Goal: Manage account settings

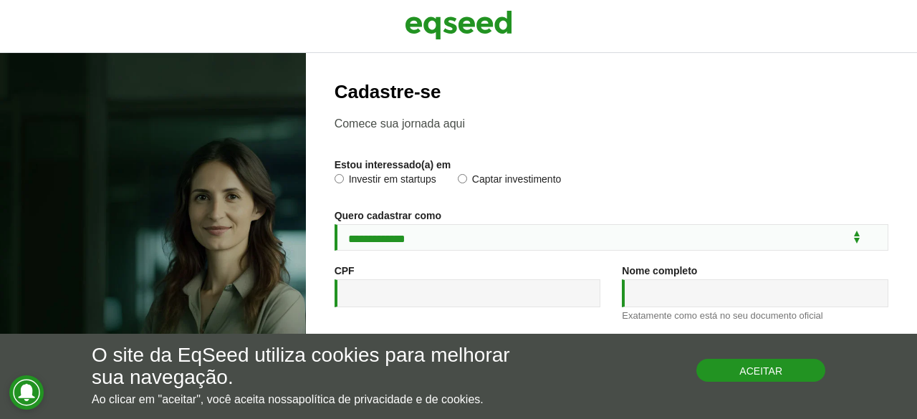
click at [745, 376] on button "Aceitar" at bounding box center [760, 370] width 129 height 23
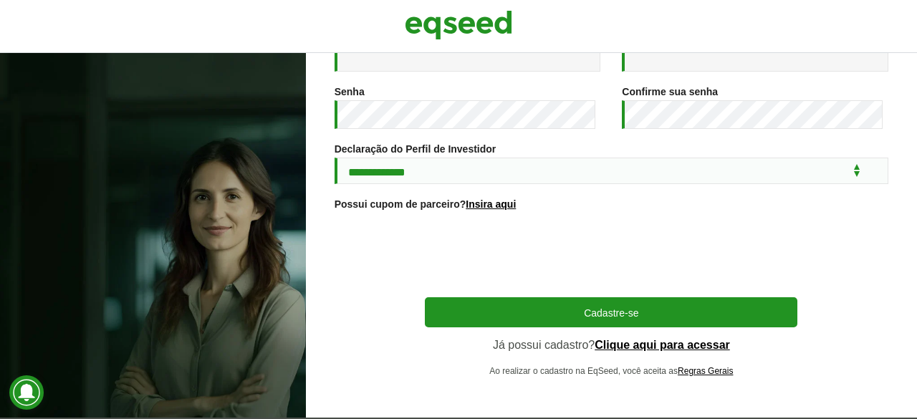
scroll to position [311, 0]
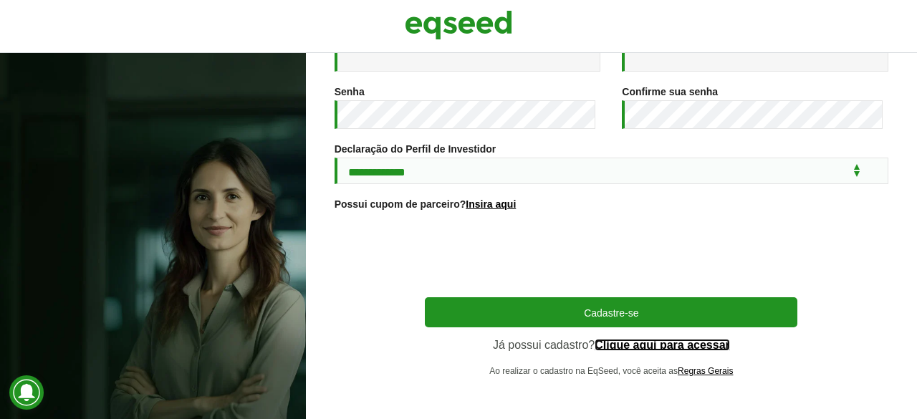
click at [627, 344] on link "Clique aqui para acessar" at bounding box center [661, 344] width 135 height 11
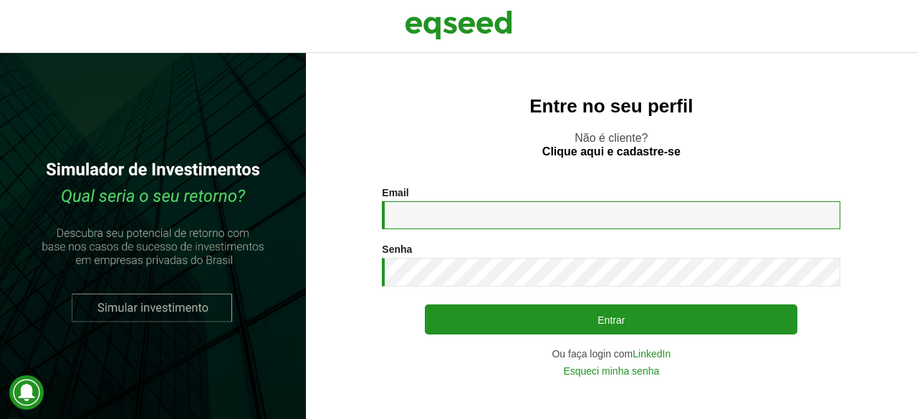
click at [464, 218] on input "Email *" at bounding box center [611, 215] width 458 height 28
type input "**********"
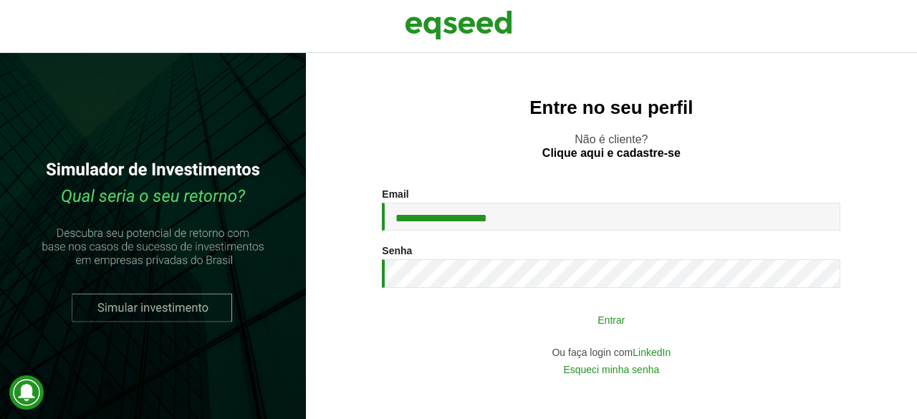
click at [613, 319] on button "Entrar" at bounding box center [611, 319] width 372 height 27
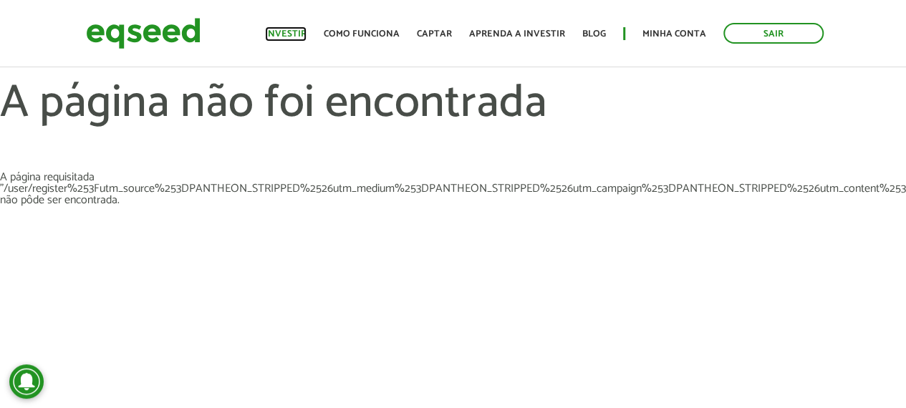
click at [296, 32] on link "Investir" at bounding box center [286, 33] width 42 height 9
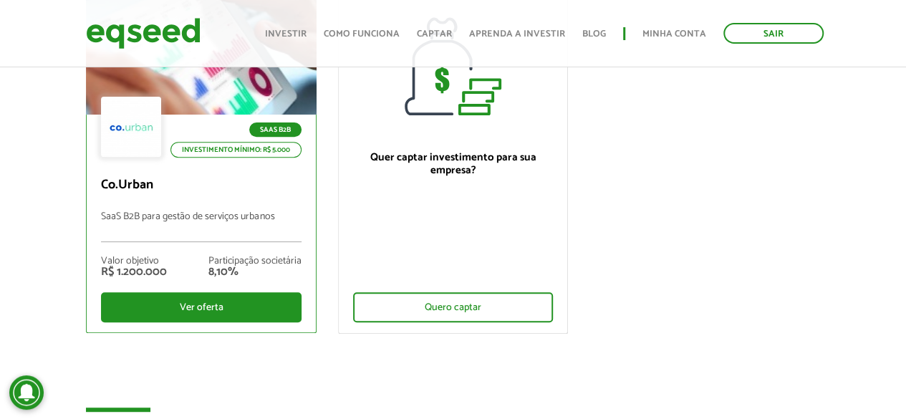
scroll to position [286, 0]
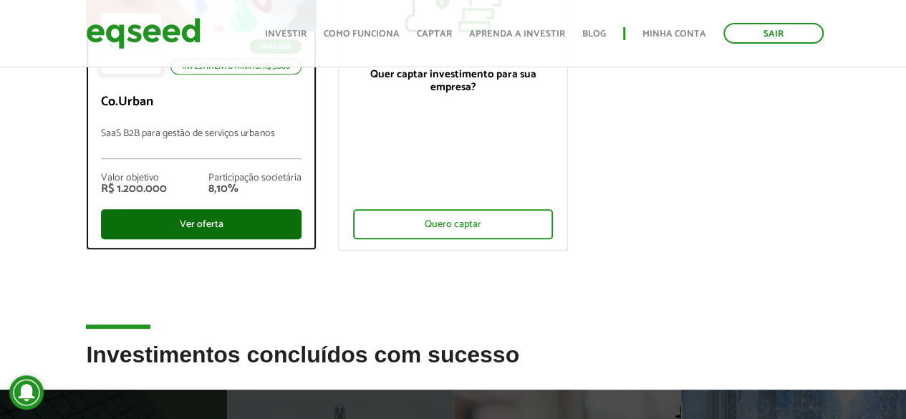
click at [189, 221] on div "Ver oferta" at bounding box center [201, 224] width 200 height 30
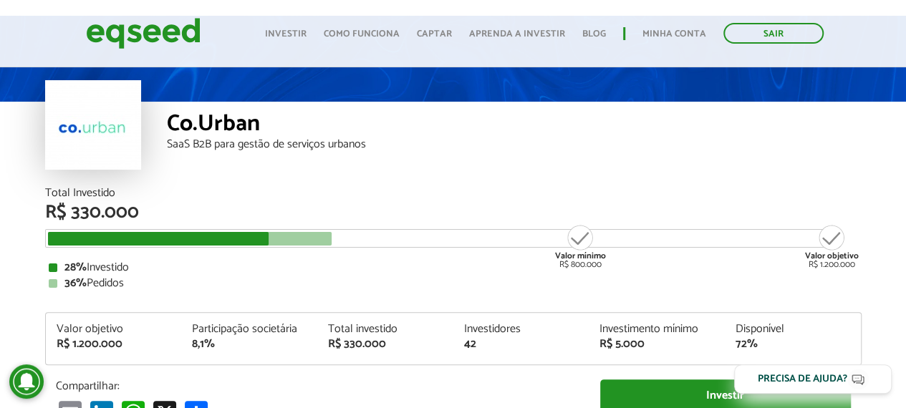
scroll to position [72, 0]
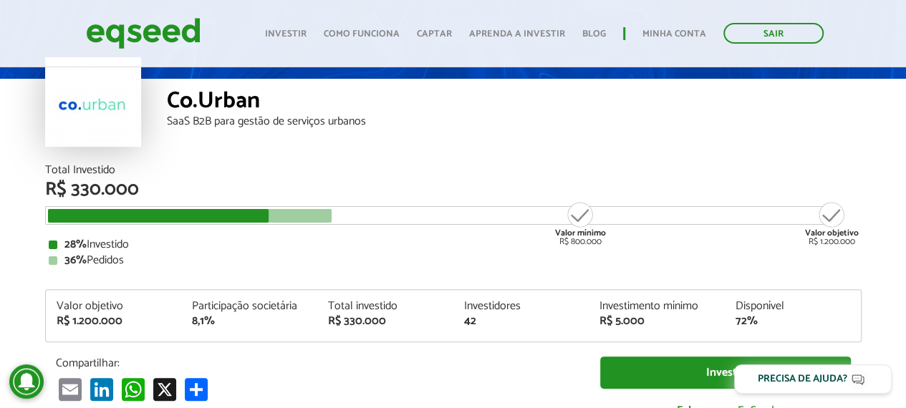
drag, startPoint x: 579, startPoint y: 221, endPoint x: 579, endPoint y: 234, distance: 12.9
click at [579, 230] on div "Valor mínimo R$ 800.000" at bounding box center [581, 224] width 54 height 46
click at [581, 240] on div "Valor mínimo R$ 800.000" at bounding box center [581, 224] width 54 height 46
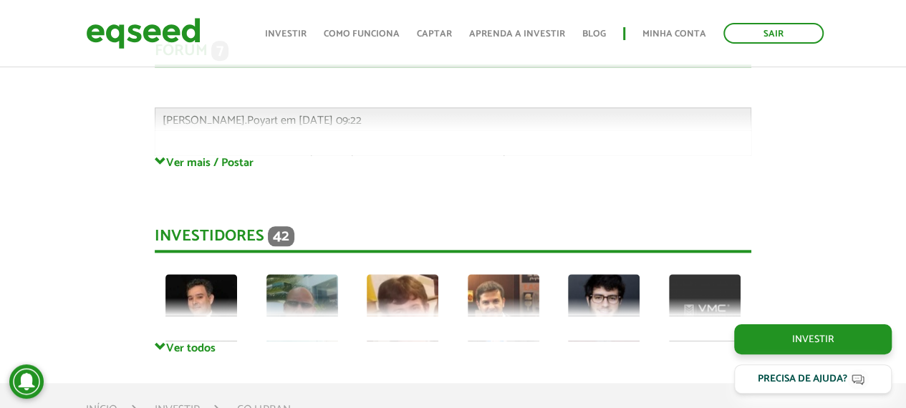
scroll to position [3485, 0]
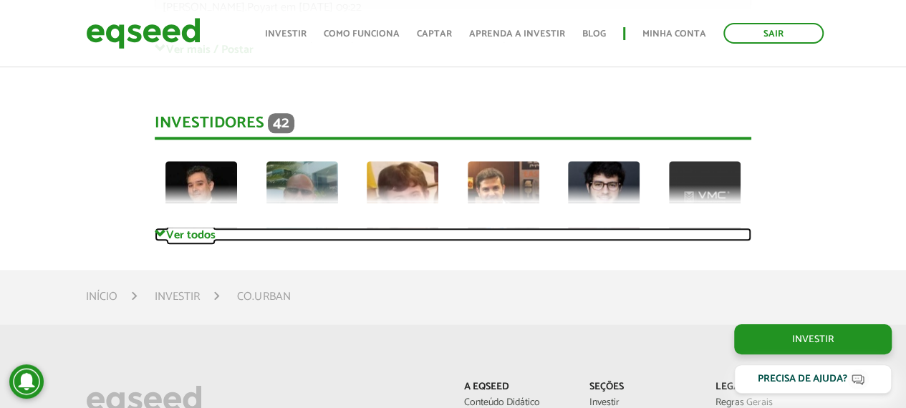
click at [198, 239] on link "Ver todos" at bounding box center [453, 235] width 597 height 14
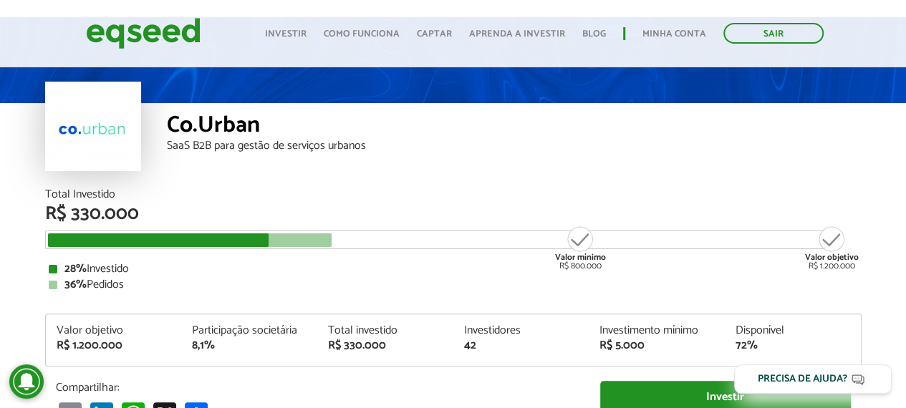
scroll to position [0, 0]
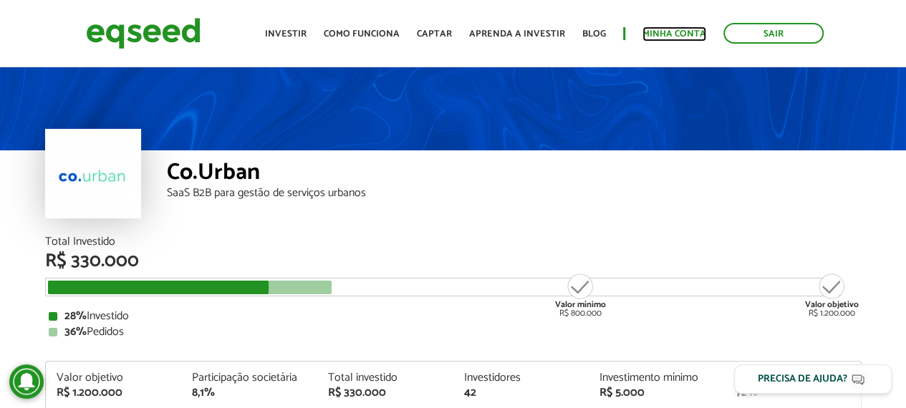
click at [681, 29] on link "Minha conta" at bounding box center [674, 33] width 64 height 9
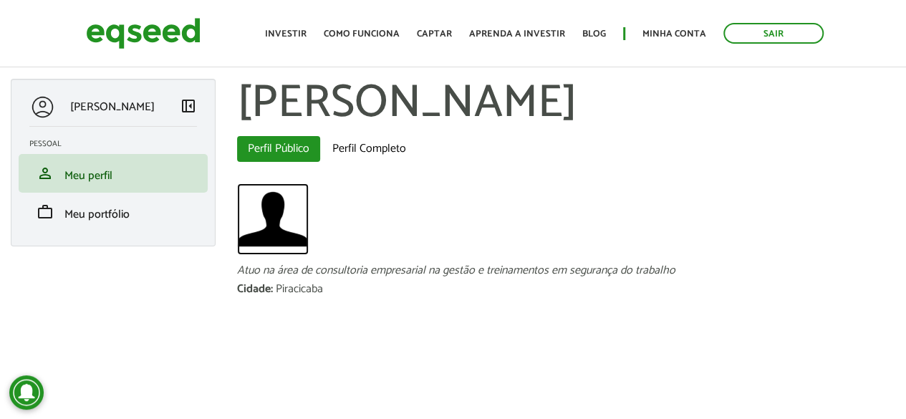
click at [270, 223] on img at bounding box center [273, 219] width 72 height 72
click at [274, 216] on img at bounding box center [273, 219] width 72 height 72
click at [671, 31] on link "Minha conta" at bounding box center [674, 33] width 64 height 9
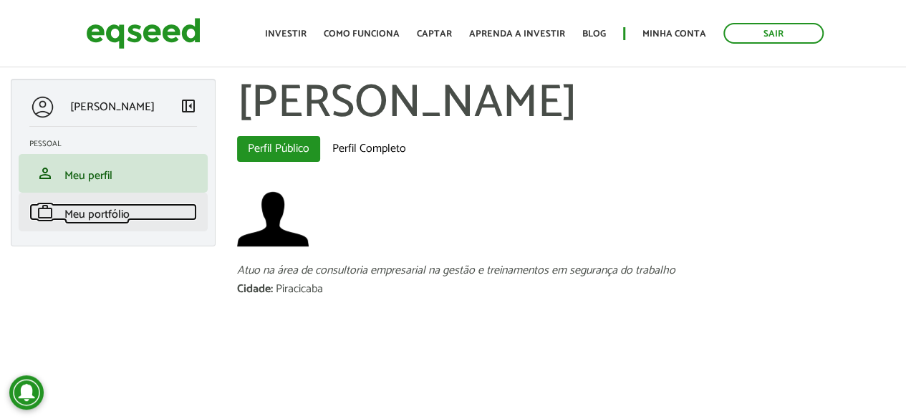
click at [95, 214] on span "Meu portfólio" at bounding box center [96, 214] width 65 height 19
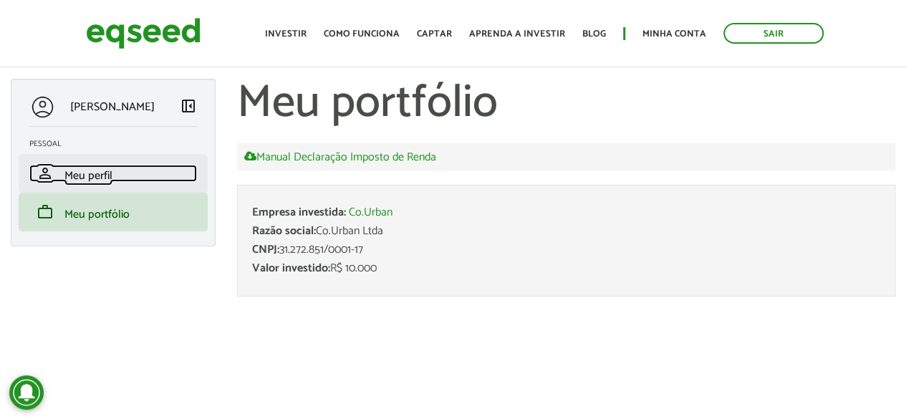
click at [95, 178] on span "Meu perfil" at bounding box center [88, 175] width 48 height 19
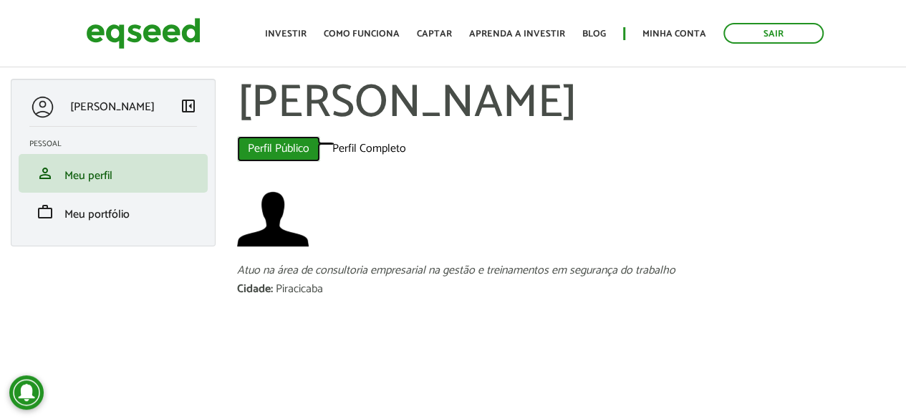
click at [281, 147] on link "Perfil Público (aba ativa)" at bounding box center [278, 149] width 83 height 26
click at [352, 145] on link "Perfil Completo" at bounding box center [369, 149] width 95 height 26
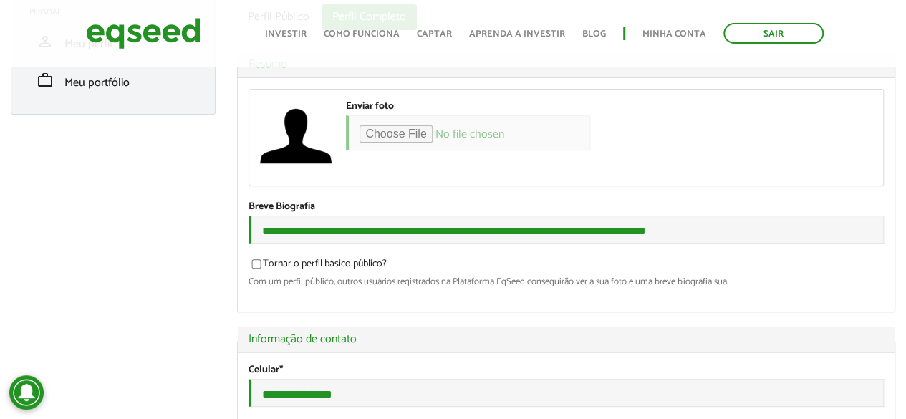
scroll to position [143, 0]
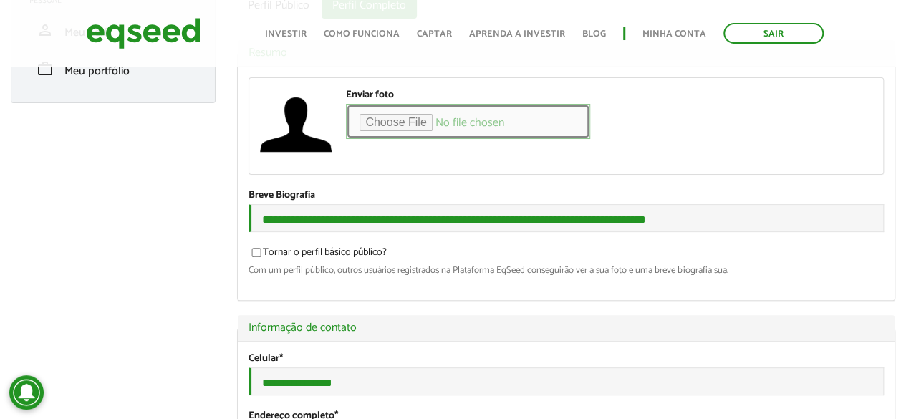
click at [403, 120] on input "Enviar foto" at bounding box center [468, 121] width 244 height 35
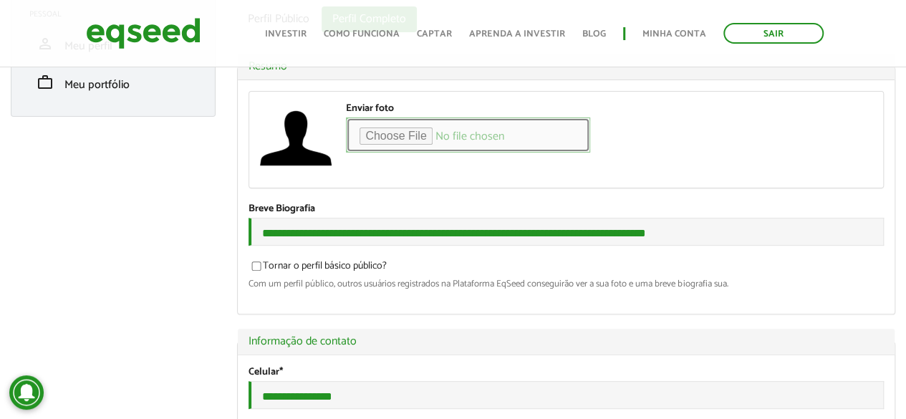
scroll to position [0, 0]
